Goal: Task Accomplishment & Management: Manage account settings

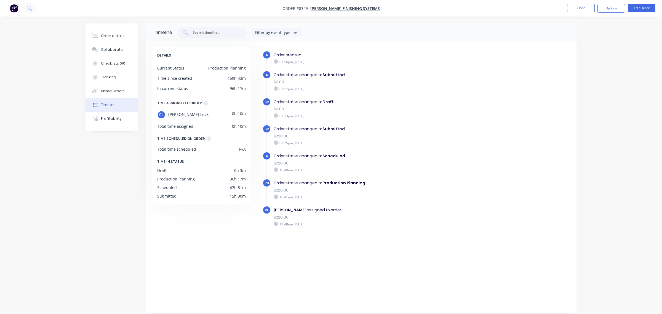
click at [54, 198] on div "Order details Collaborate Checklists 0/0 Tracking Linked Orders Timeline Profit…" at bounding box center [331, 157] width 662 height 314
click at [123, 35] on button "Order details" at bounding box center [111, 36] width 52 height 14
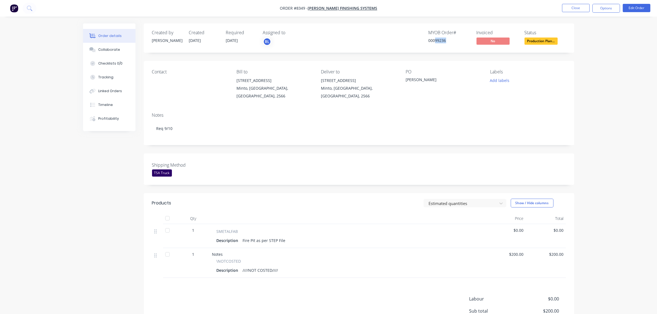
drag, startPoint x: 435, startPoint y: 40, endPoint x: 447, endPoint y: 41, distance: 12.4
click at [447, 41] on div "00099236" at bounding box center [448, 41] width 41 height 6
copy div "99236"
click at [580, 7] on button "Close" at bounding box center [576, 8] width 28 height 8
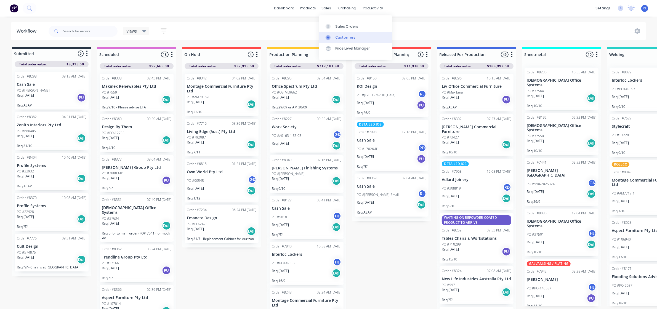
click at [356, 39] on link "Customers" at bounding box center [355, 37] width 73 height 11
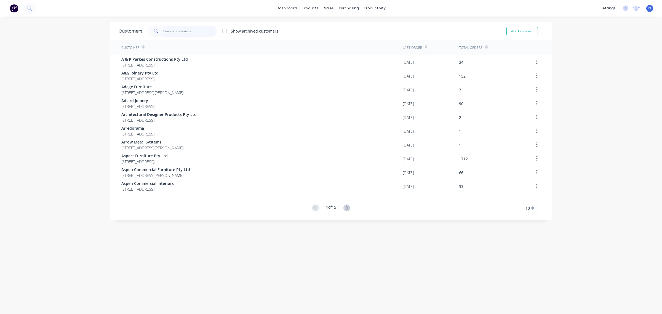
click at [198, 28] on input "text" at bounding box center [190, 31] width 54 height 11
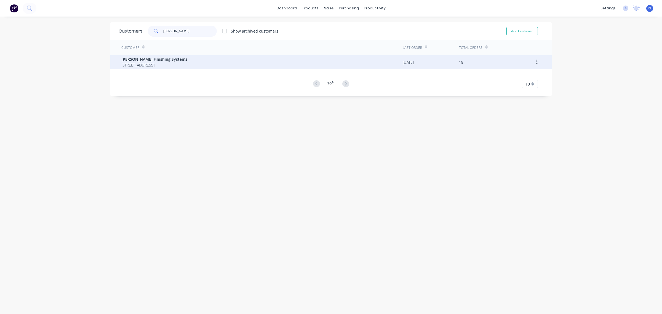
type input "wellman"
click at [187, 65] on span "1/11 Reaghs Farm Road Minto New South Wales Australia 2566" at bounding box center [154, 65] width 66 height 6
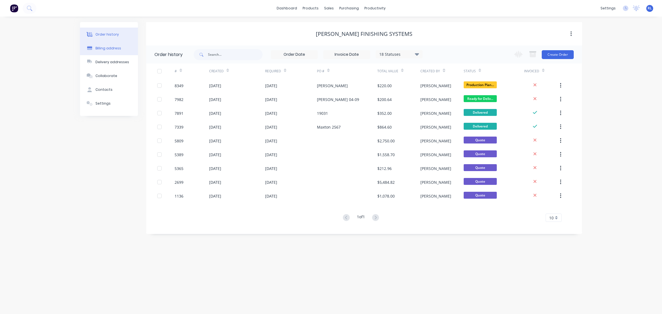
click at [106, 46] on div "Billing address" at bounding box center [108, 48] width 26 height 5
select select "AU"
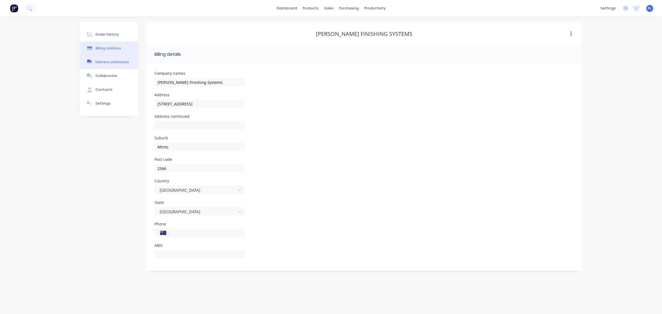
click at [111, 63] on div "Delivery addresses" at bounding box center [112, 62] width 34 height 5
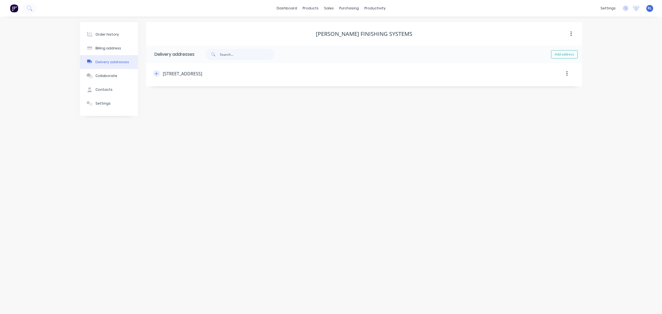
click at [155, 73] on icon "button" at bounding box center [156, 74] width 3 height 4
click at [113, 76] on div "Collaborate" at bounding box center [106, 75] width 22 height 5
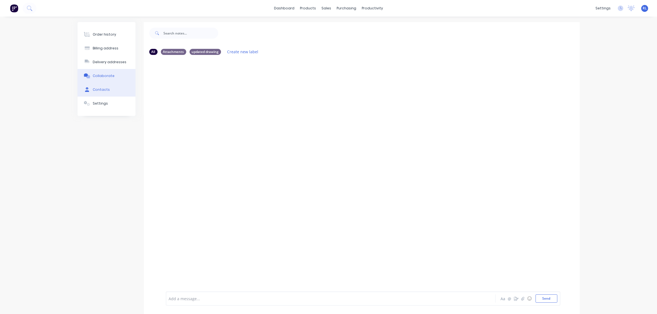
click at [111, 90] on button "Contacts" at bounding box center [106, 90] width 58 height 14
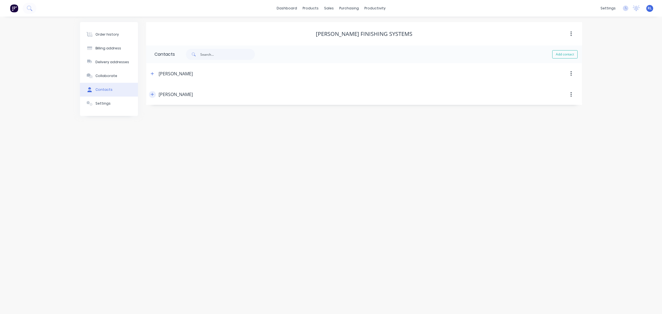
click at [153, 96] on icon "button" at bounding box center [152, 94] width 3 height 4
click at [153, 73] on icon "button" at bounding box center [152, 74] width 3 height 4
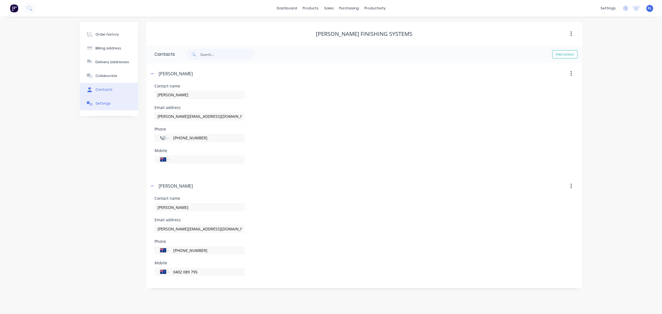
click at [119, 102] on button "Settings" at bounding box center [109, 104] width 58 height 14
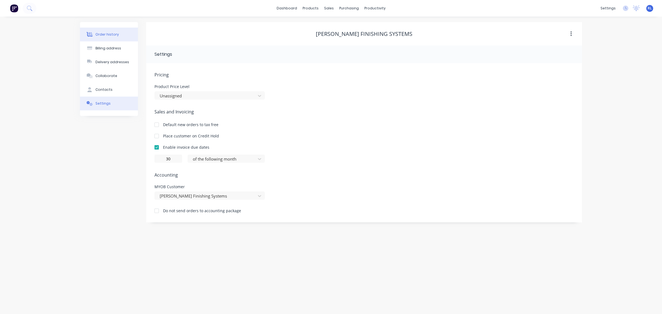
click at [109, 35] on div "Order history" at bounding box center [106, 34] width 23 height 5
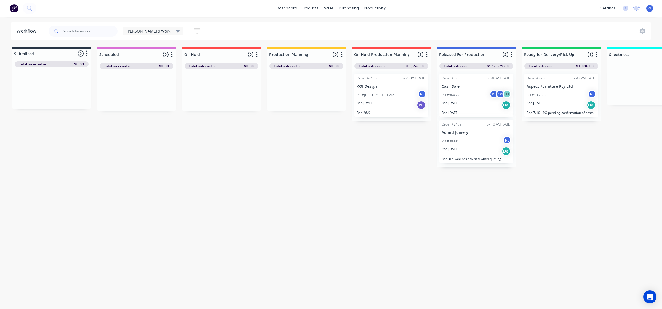
scroll to position [0, 5]
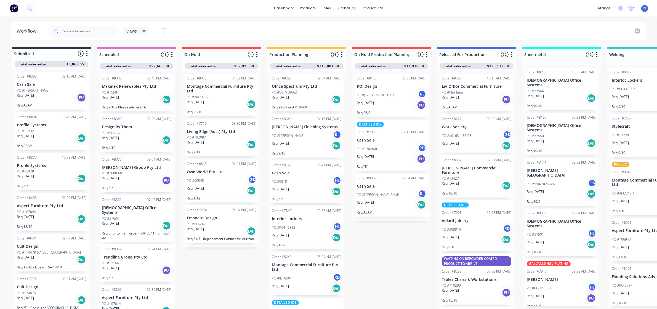
click at [144, 31] on icon at bounding box center [144, 31] width 4 height 2
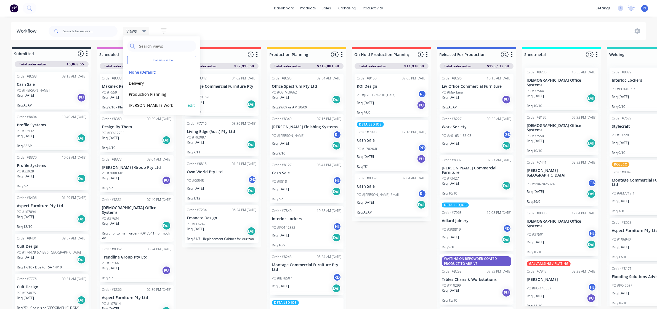
click at [149, 104] on button "Ray's Work" at bounding box center [156, 105] width 59 height 6
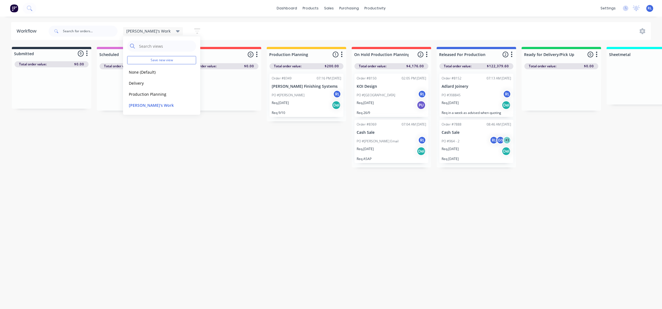
click at [252, 147] on div "Submitted 0 Status colour #273444 hex #273444 Save Cancel Summaries Total order…" at bounding box center [536, 107] width 1080 height 121
click at [303, 109] on div "Req. 09/10/25 Del" at bounding box center [306, 104] width 69 height 9
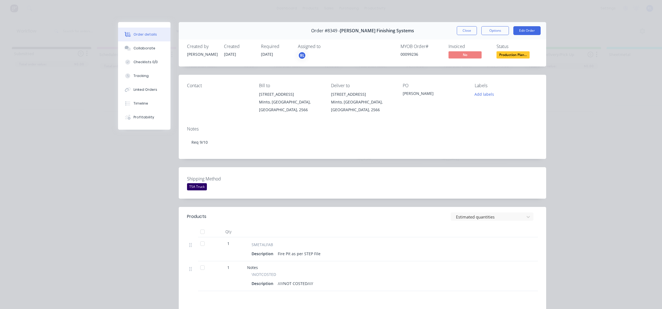
drag, startPoint x: 470, startPoint y: 32, endPoint x: 473, endPoint y: 44, distance: 13.0
click at [470, 32] on button "Close" at bounding box center [467, 30] width 20 height 9
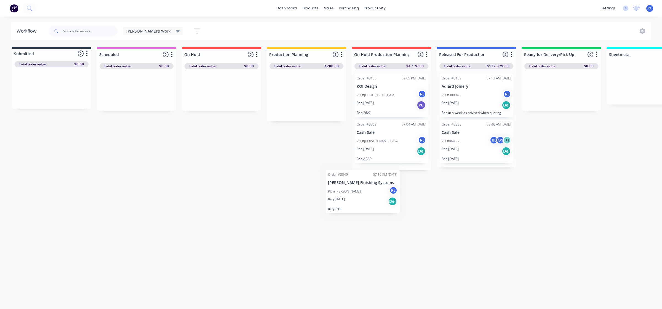
drag, startPoint x: 306, startPoint y: 94, endPoint x: 385, endPoint y: 202, distance: 133.5
click at [385, 202] on div "Workflow Ray's Work Save new view None (Default) edit Delivery edit Production …" at bounding box center [331, 160] width 662 height 276
drag, startPoint x: 295, startPoint y: 76, endPoint x: 385, endPoint y: 166, distance: 126.9
click at [385, 166] on div "Submitted 0 Status colour #273444 hex #273444 Save Cancel Summaries Total order…" at bounding box center [536, 130] width 1080 height 166
click at [420, 225] on div "Workflow Ray's Work Save new view None (Default) edit Delivery edit Production …" at bounding box center [331, 160] width 662 height 276
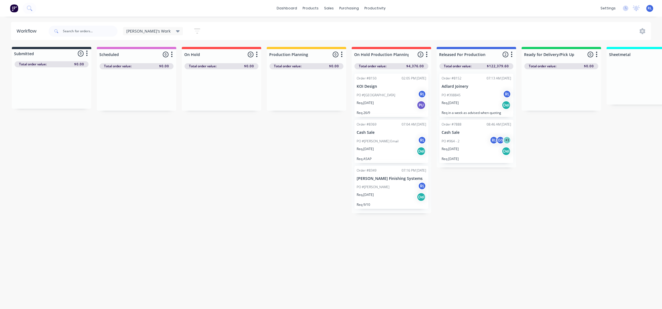
click at [143, 34] on div "[PERSON_NAME]'s Work" at bounding box center [153, 31] width 60 height 8
click at [148, 72] on button "None (Default)" at bounding box center [156, 72] width 59 height 6
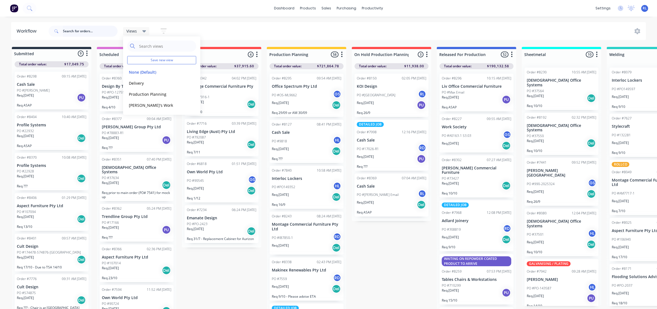
click at [96, 33] on input "text" at bounding box center [90, 31] width 55 height 11
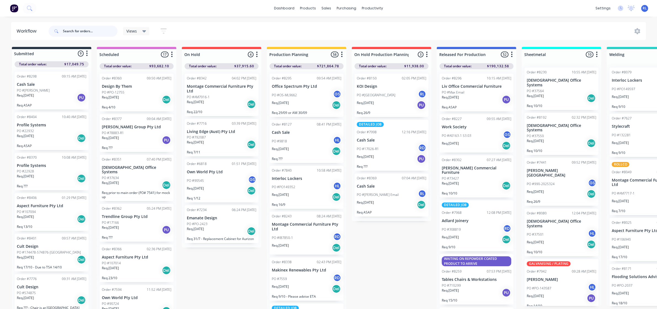
paste input "99092"
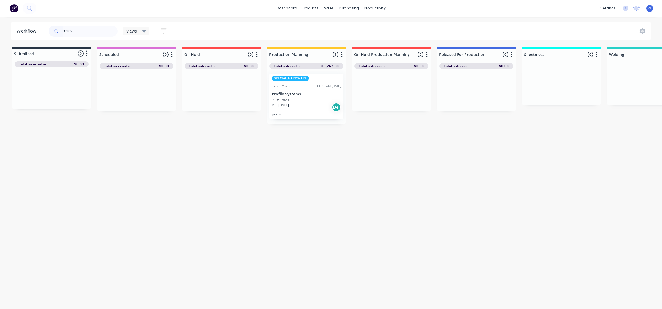
click at [316, 107] on div "Req. 16/10/25 Del" at bounding box center [306, 107] width 69 height 9
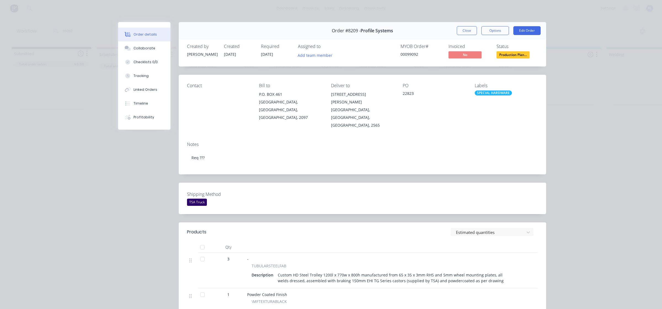
drag, startPoint x: 304, startPoint y: 57, endPoint x: 319, endPoint y: 60, distance: 15.5
click at [306, 57] on button "Add team member" at bounding box center [315, 54] width 41 height 7
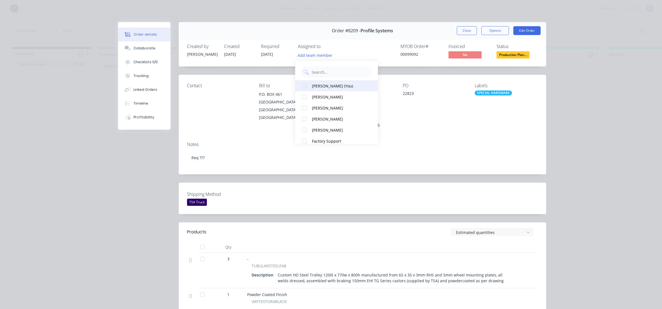
click at [341, 87] on div "Ray Luck (You)" at bounding box center [339, 86] width 55 height 6
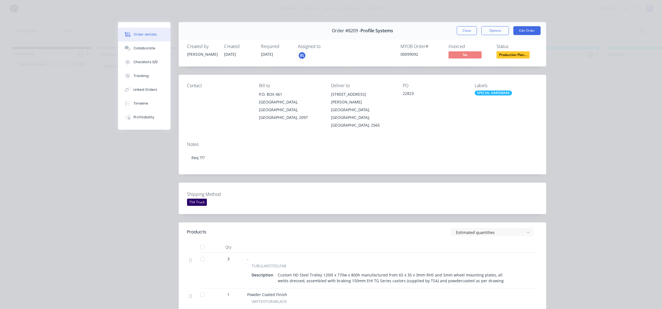
drag, startPoint x: 435, startPoint y: 132, endPoint x: 443, endPoint y: 131, distance: 8.0
click at [435, 142] on div "Notes" at bounding box center [362, 144] width 351 height 5
click at [148, 48] on div "Collaborate" at bounding box center [144, 48] width 22 height 5
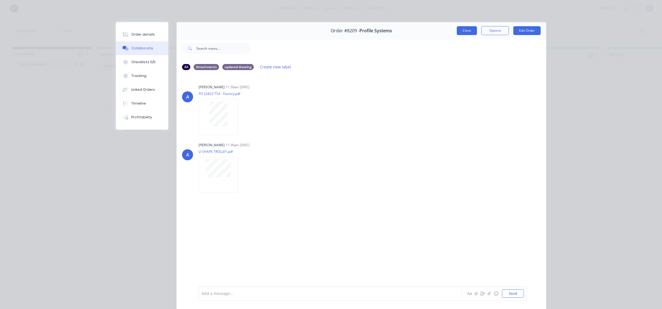
click at [472, 33] on button "Close" at bounding box center [467, 30] width 20 height 9
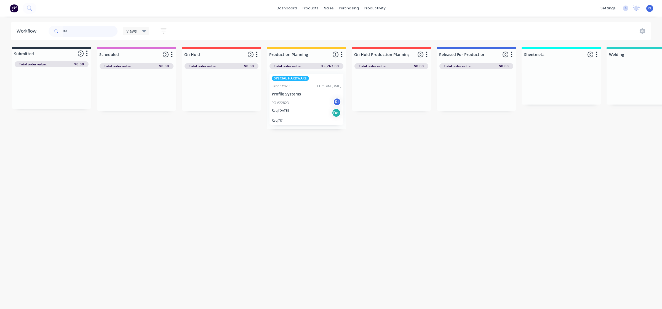
type input "9"
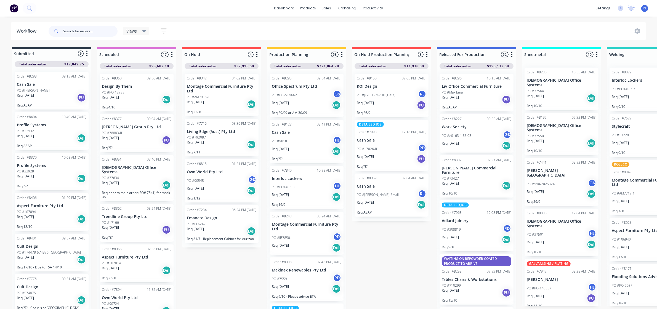
click at [98, 30] on input "text" at bounding box center [90, 31] width 55 height 11
paste input "98817"
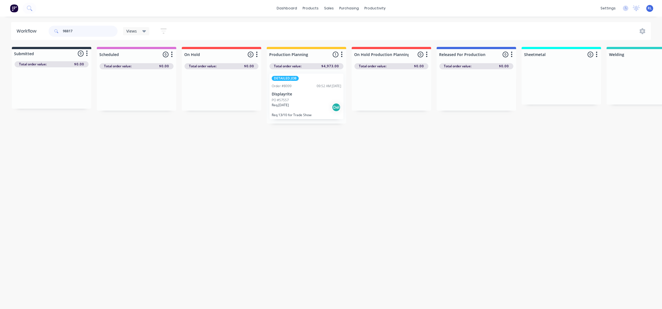
type input "98817"
click at [314, 106] on div "Req. 17/10/25 Del" at bounding box center [306, 107] width 69 height 9
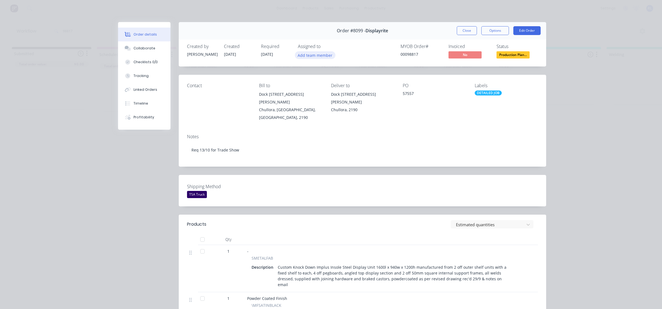
click at [314, 55] on button "Add team member" at bounding box center [315, 54] width 41 height 7
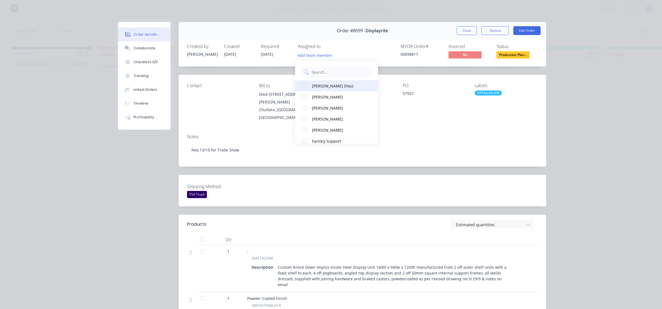
click at [337, 84] on div "Ray Luck (You)" at bounding box center [339, 86] width 55 height 6
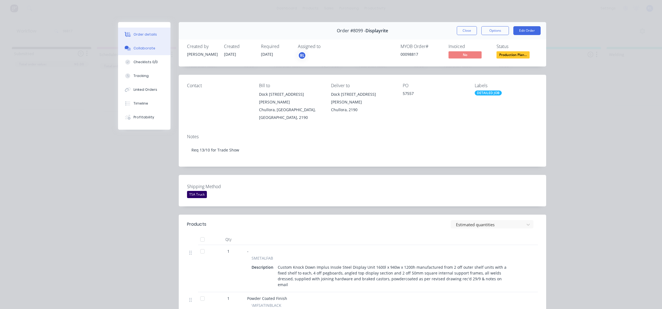
click at [134, 48] on div "Collaborate" at bounding box center [144, 48] width 22 height 5
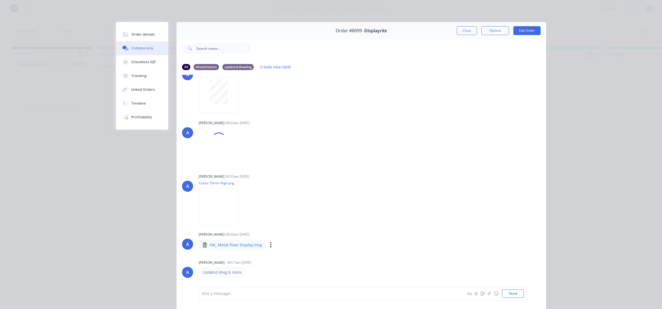
scroll to position [34, 0]
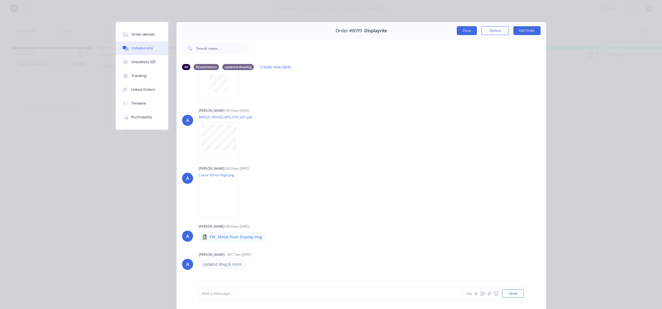
click at [465, 26] on button "Close" at bounding box center [467, 30] width 20 height 9
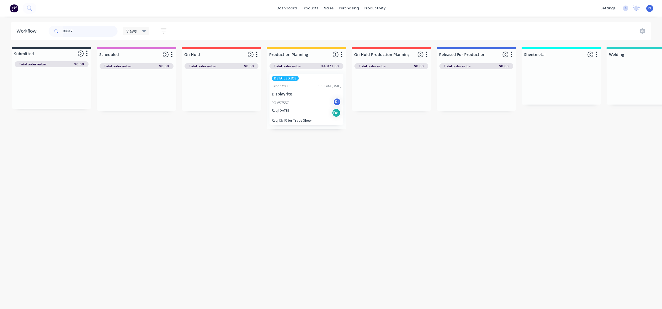
drag, startPoint x: 84, startPoint y: 31, endPoint x: 43, endPoint y: 32, distance: 41.7
click at [43, 32] on header "Workflow 98817 Views Save new view None (Default) edit Delivery edit Production…" at bounding box center [331, 31] width 640 height 18
click at [336, 232] on div "Workflow Views Save new view None (Default) edit Delivery edit Production Plann…" at bounding box center [331, 160] width 662 height 276
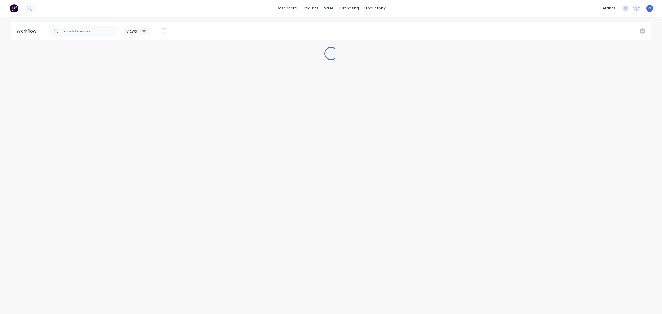
click at [140, 34] on div "Views" at bounding box center [136, 31] width 26 height 8
click at [145, 103] on button "Ray's Work" at bounding box center [156, 105] width 59 height 6
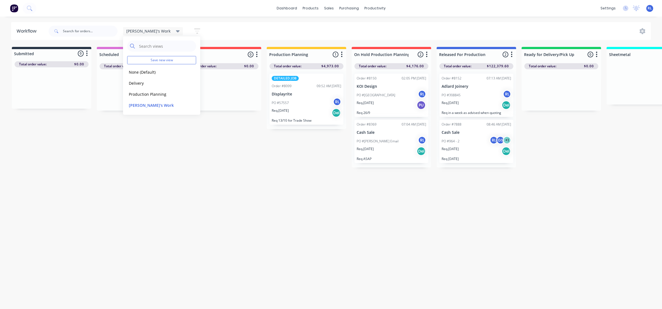
click at [284, 221] on div "Workflow Ray's Work Save new view None (Default) edit Delivery edit Production …" at bounding box center [331, 160] width 662 height 276
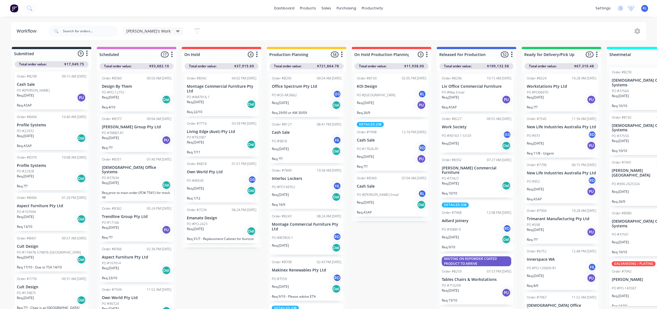
click at [145, 31] on span "Ray's Work" at bounding box center [148, 31] width 44 height 6
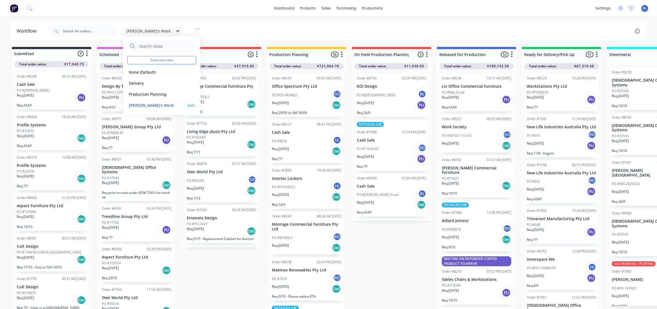
click at [151, 102] on button "Ray's Work" at bounding box center [156, 105] width 59 height 6
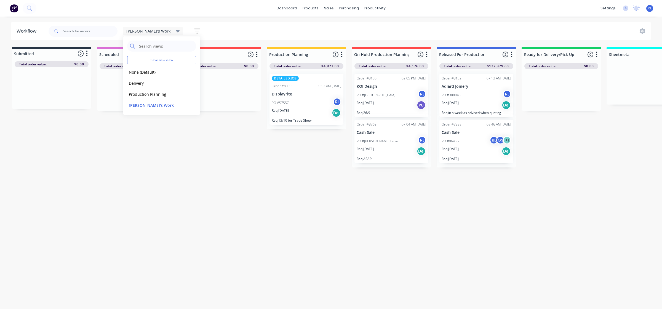
click at [349, 30] on div "Ray's Work Save new view None (Default) edit Delivery edit Production Planning …" at bounding box center [349, 31] width 604 height 17
click at [478, 145] on div "PO #964 - 2 RL GS + 1" at bounding box center [476, 141] width 69 height 10
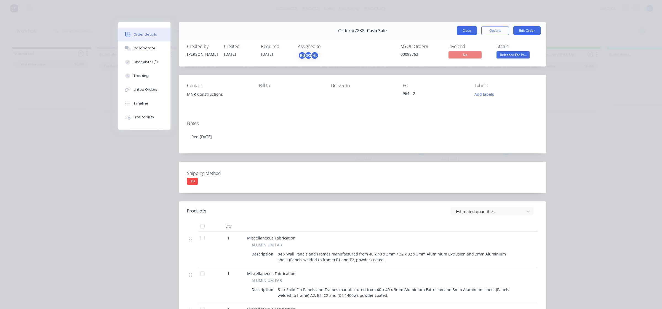
click at [467, 28] on button "Close" at bounding box center [467, 30] width 20 height 9
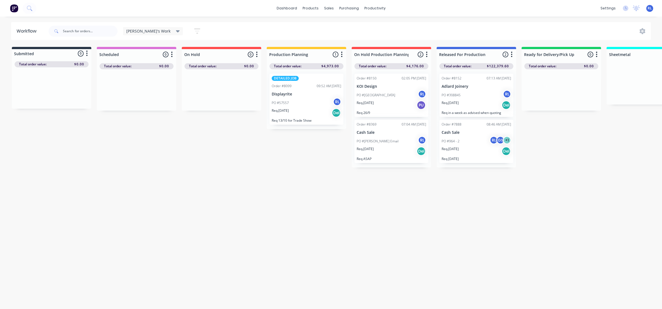
click at [392, 149] on div "Req. 14/10/25 Del" at bounding box center [391, 150] width 69 height 9
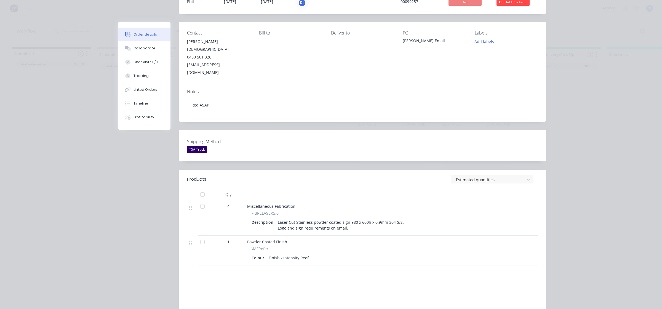
scroll to position [69, 0]
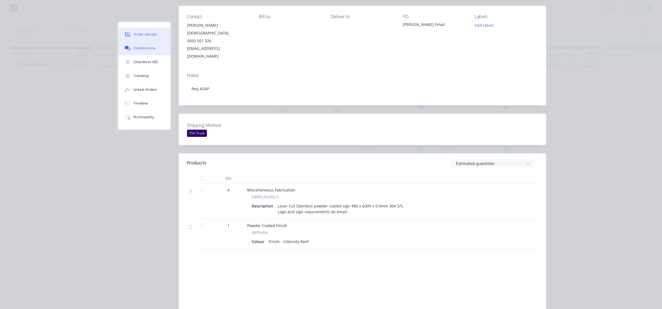
click at [137, 51] on button "Collaborate" at bounding box center [144, 48] width 52 height 14
